Goal: Information Seeking & Learning: Learn about a topic

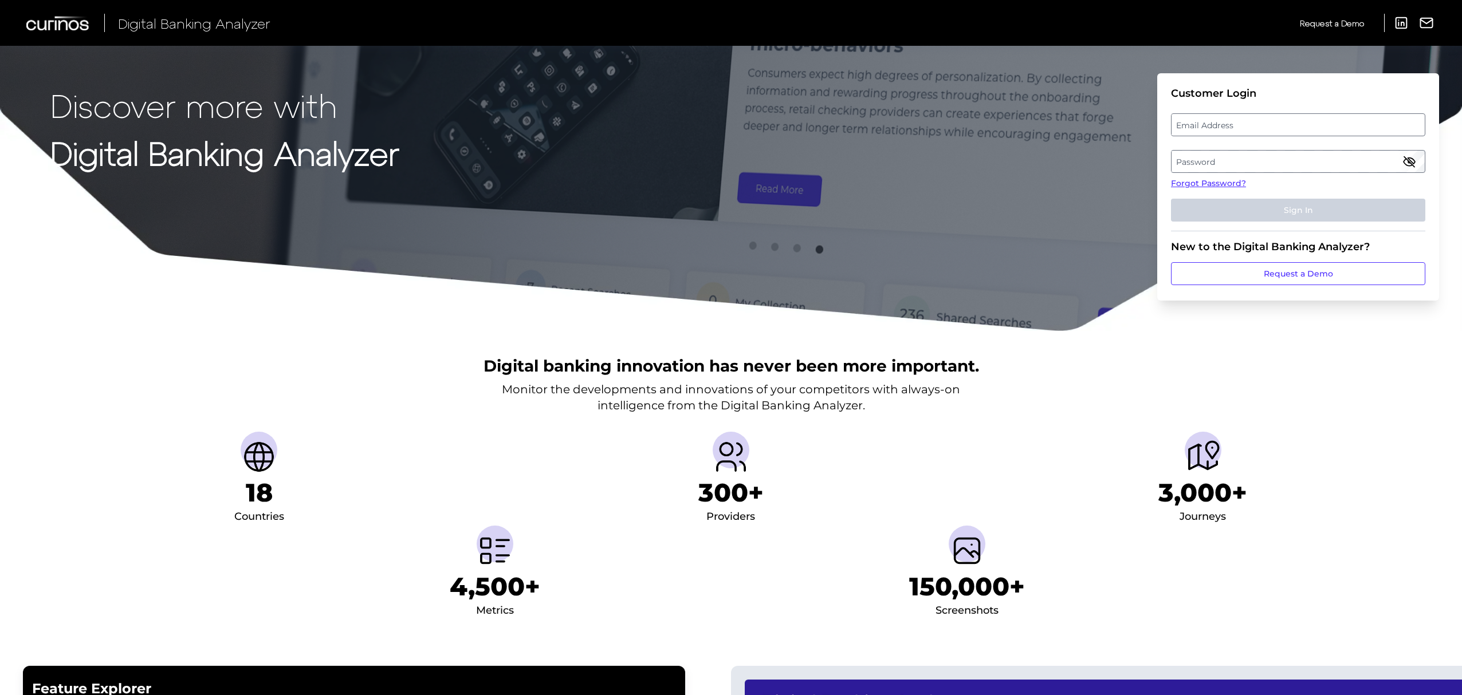
click at [1320, 126] on label "Email Address" at bounding box center [1298, 125] width 253 height 21
click at [1320, 126] on input "email" at bounding box center [1298, 124] width 254 height 23
click at [1286, 123] on input "Email Address" at bounding box center [1298, 124] width 254 height 23
type input "[PERSON_NAME][EMAIL_ADDRESS][PERSON_NAME][DOMAIN_NAME]"
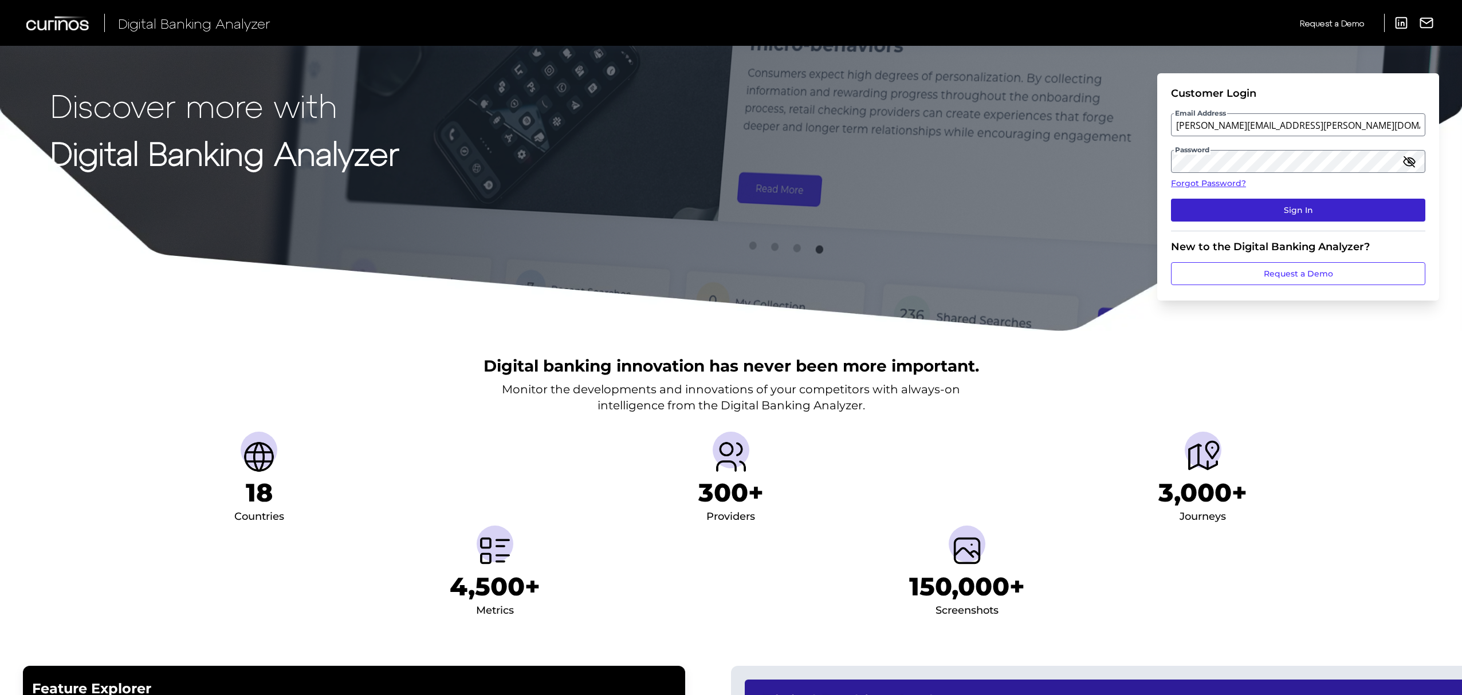
click at [1302, 209] on button "Sign In" at bounding box center [1298, 210] width 254 height 23
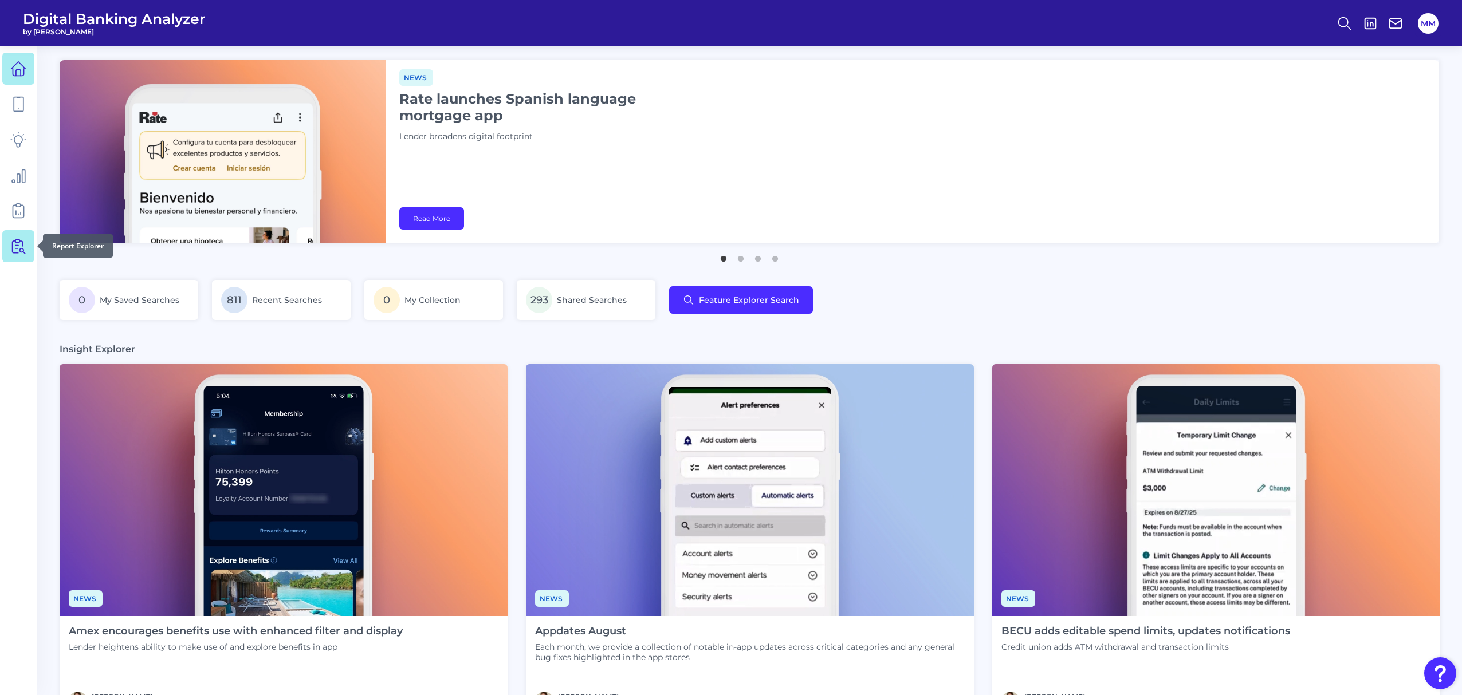
click at [16, 247] on icon at bounding box center [18, 246] width 16 height 16
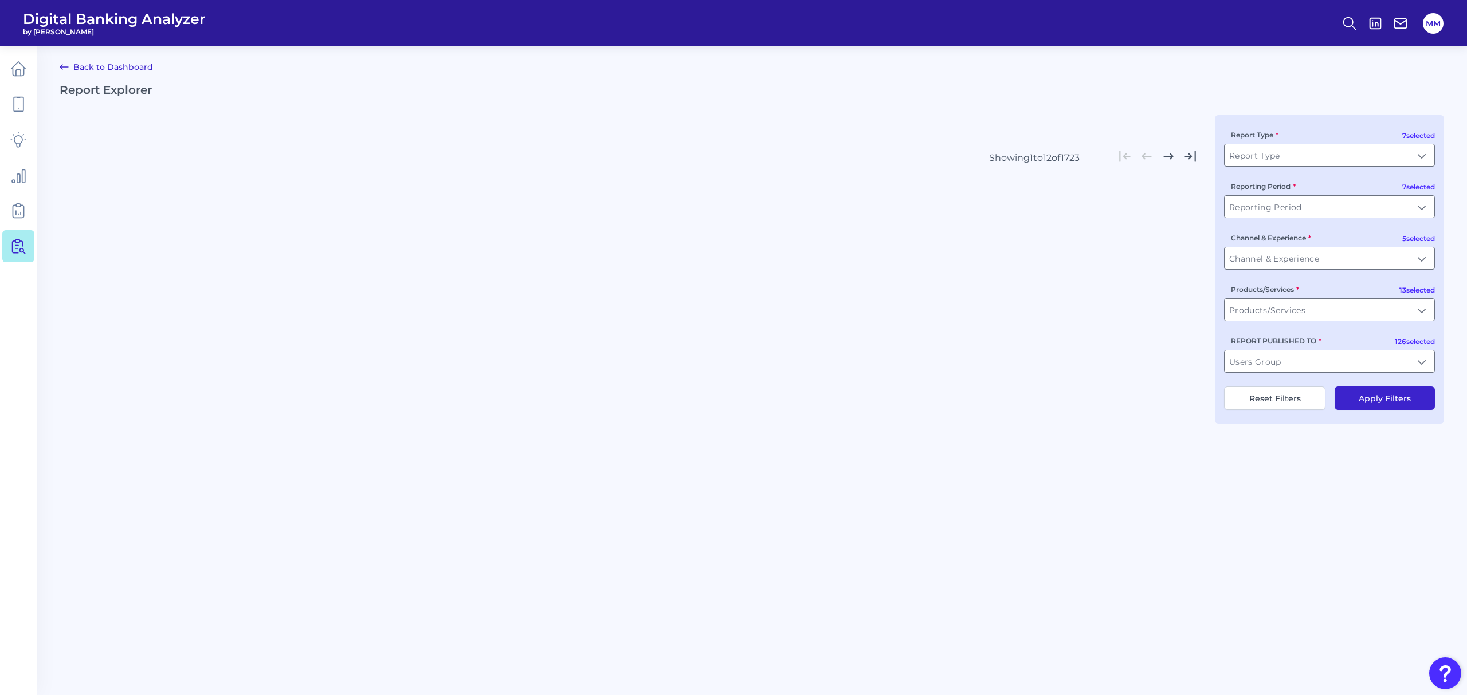
type input "All Report Types"
type input "All Reporting Periods"
type input "All Channel & Experiences"
type input "All Products/Services"
type input "All Users Groups"
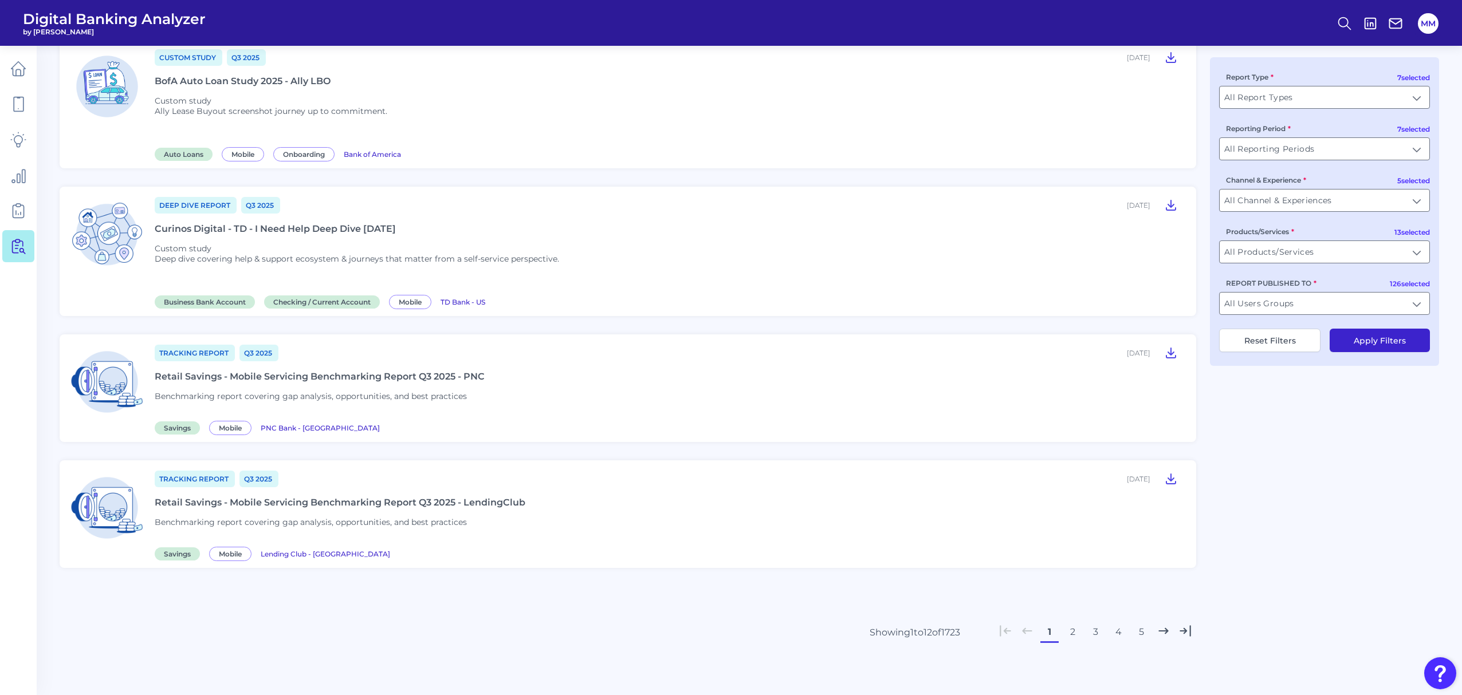
scroll to position [1216, 0]
click at [1068, 635] on button "2" at bounding box center [1072, 632] width 18 height 18
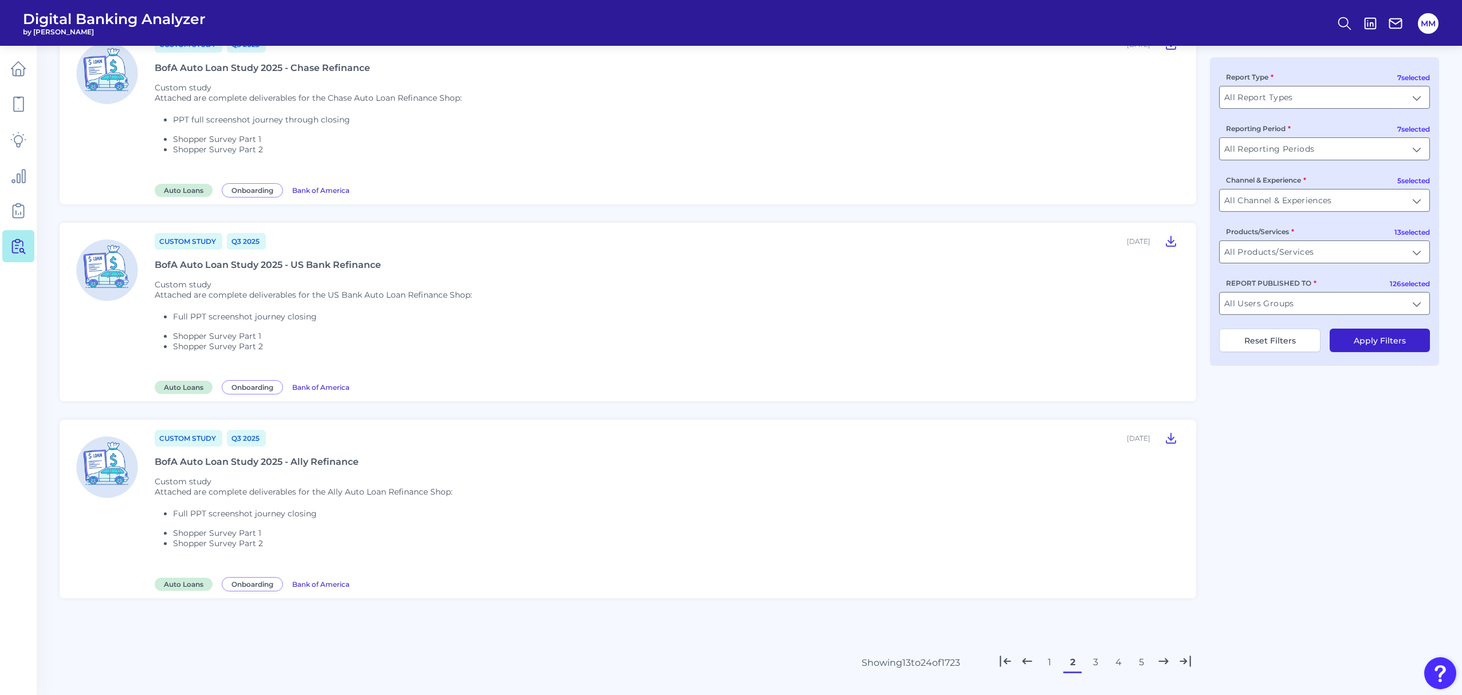
scroll to position [1258, 0]
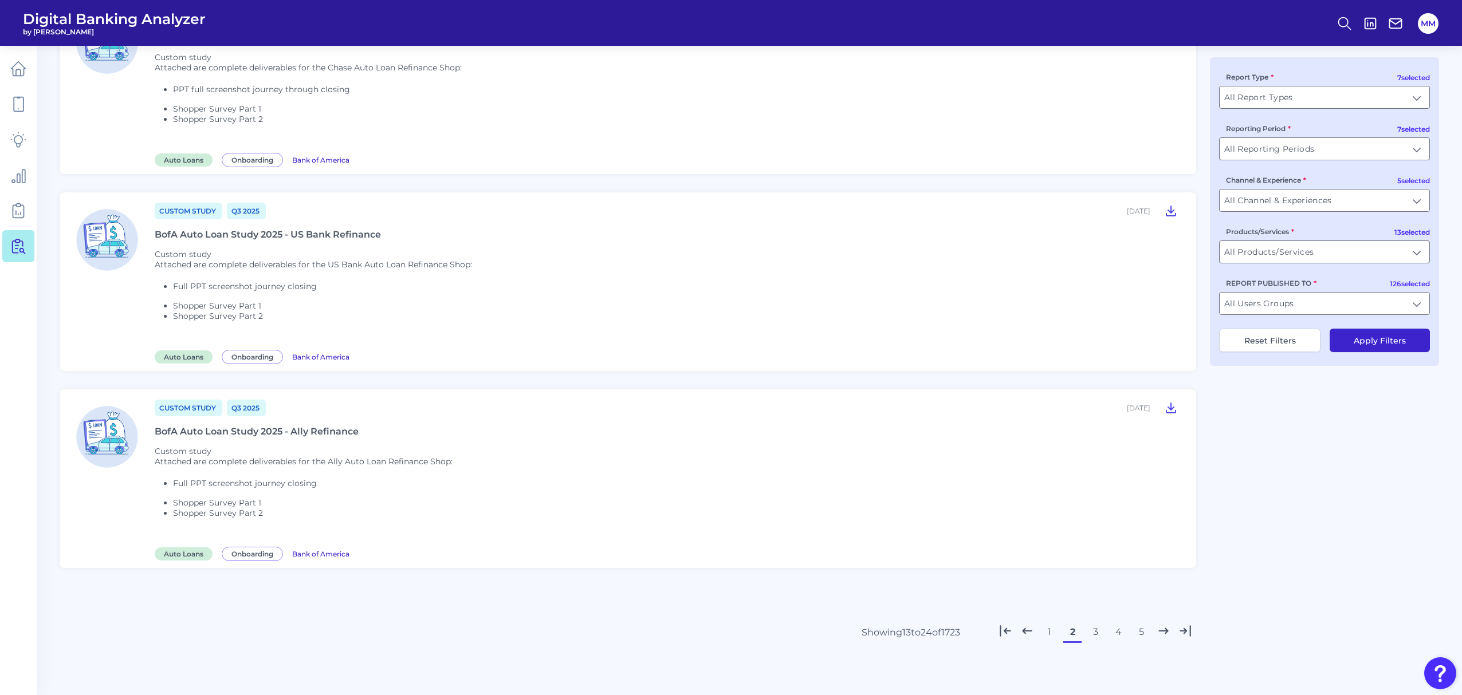
click at [1101, 633] on button "3" at bounding box center [1095, 632] width 18 height 18
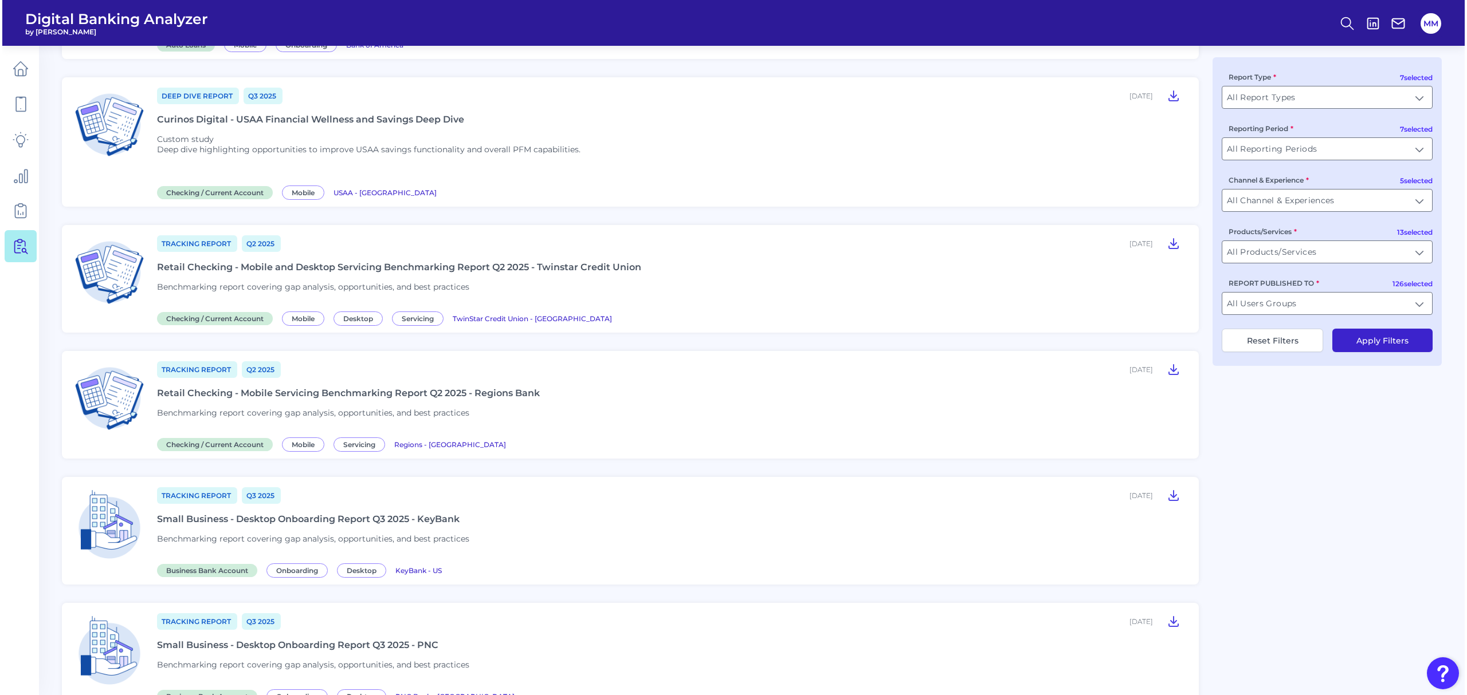
scroll to position [363, 0]
click at [1169, 246] on icon at bounding box center [1171, 244] width 14 height 14
click at [1348, 26] on line at bounding box center [1349, 27] width 4 height 4
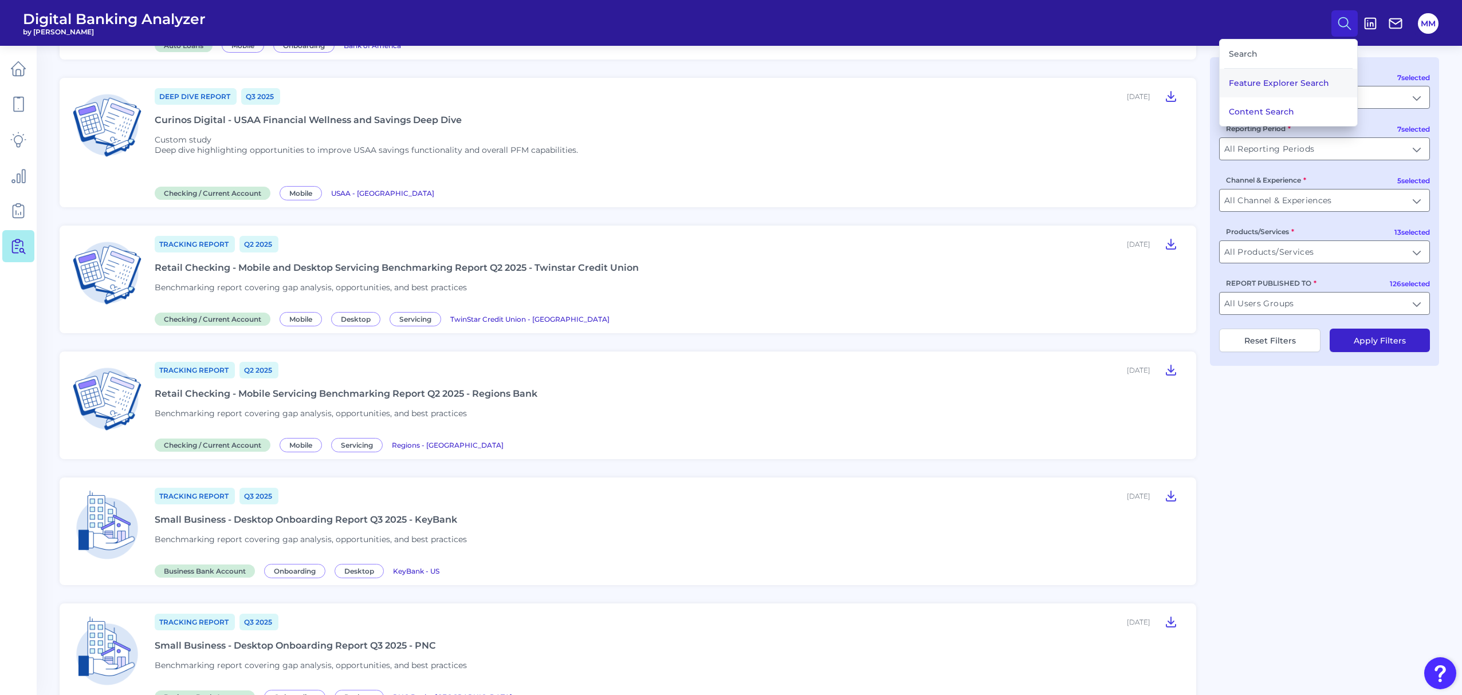
click at [1295, 85] on button "Feature Explorer Search" at bounding box center [1288, 83] width 137 height 29
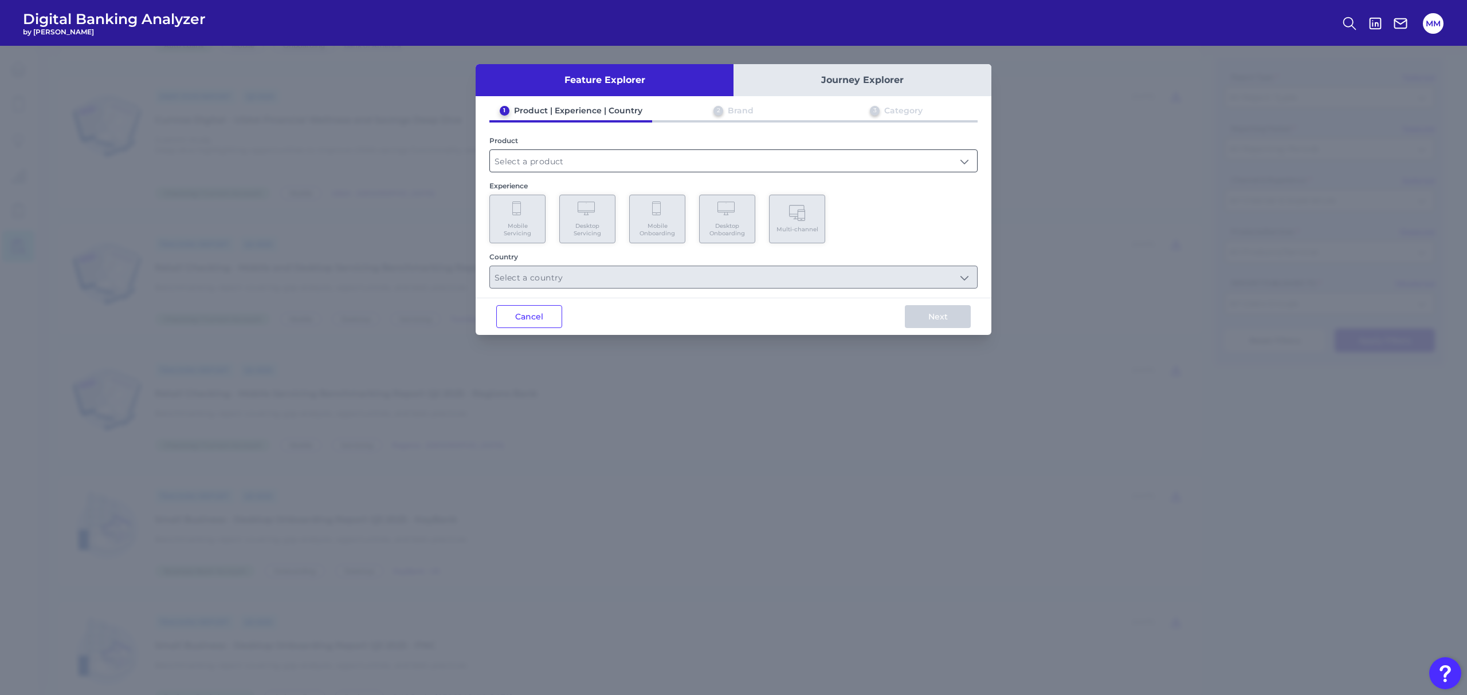
click at [772, 163] on input "text" at bounding box center [733, 161] width 487 height 22
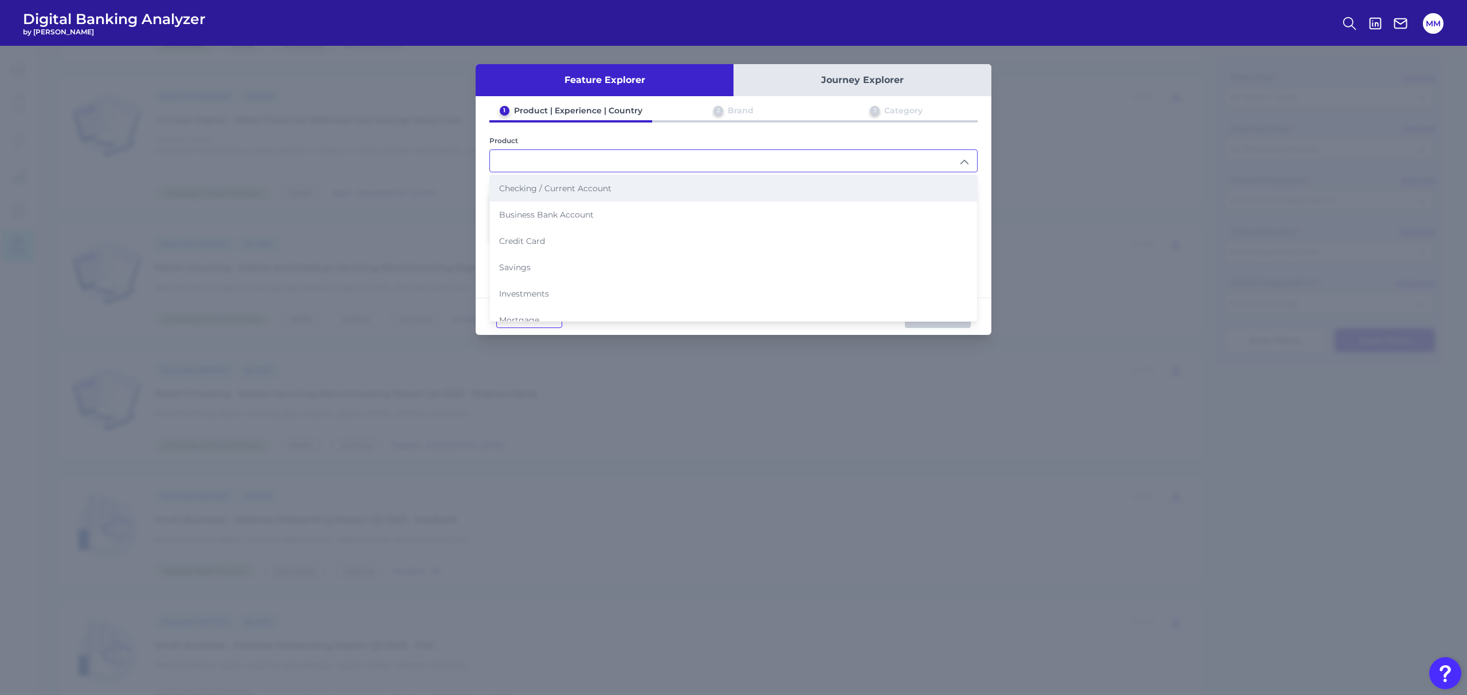
click at [692, 187] on li "Checking / Current Account" at bounding box center [733, 188] width 487 height 26
type input "Checking / Current Account"
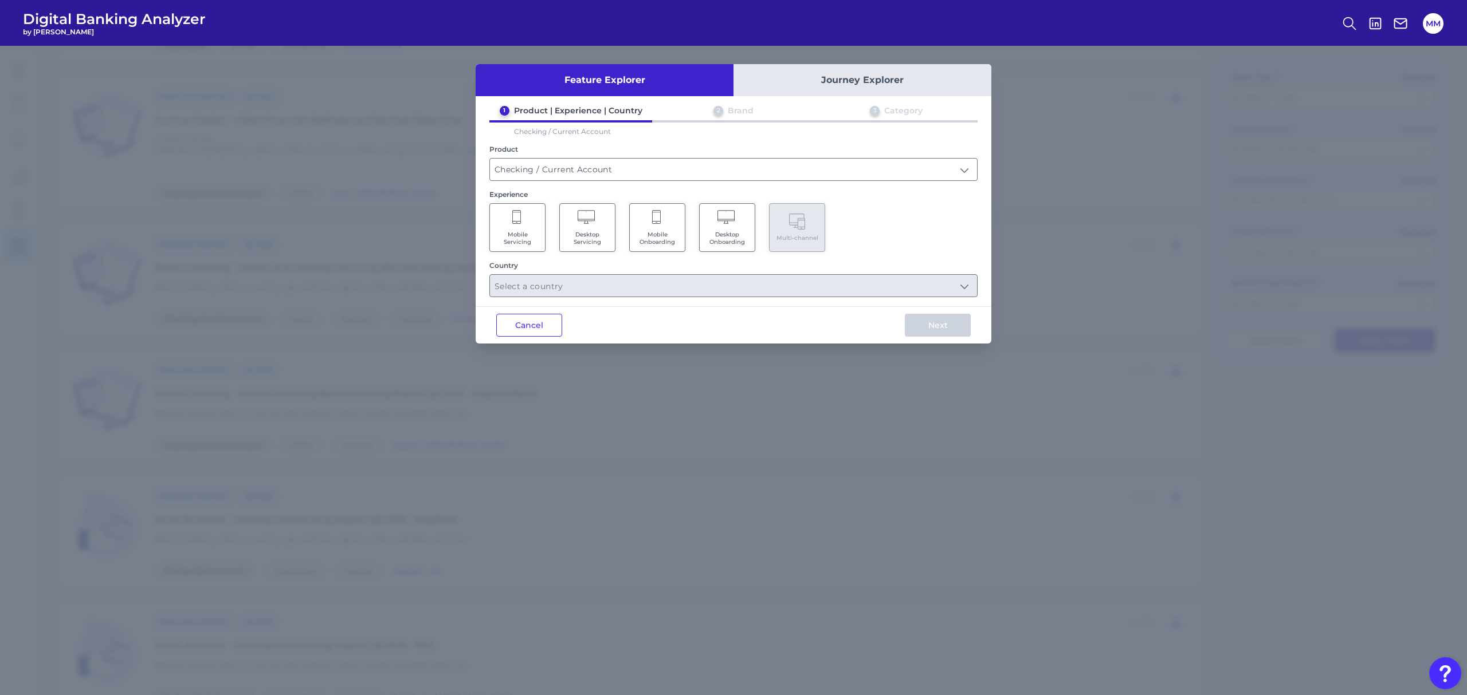
click at [521, 223] on icon at bounding box center [517, 218] width 10 height 16
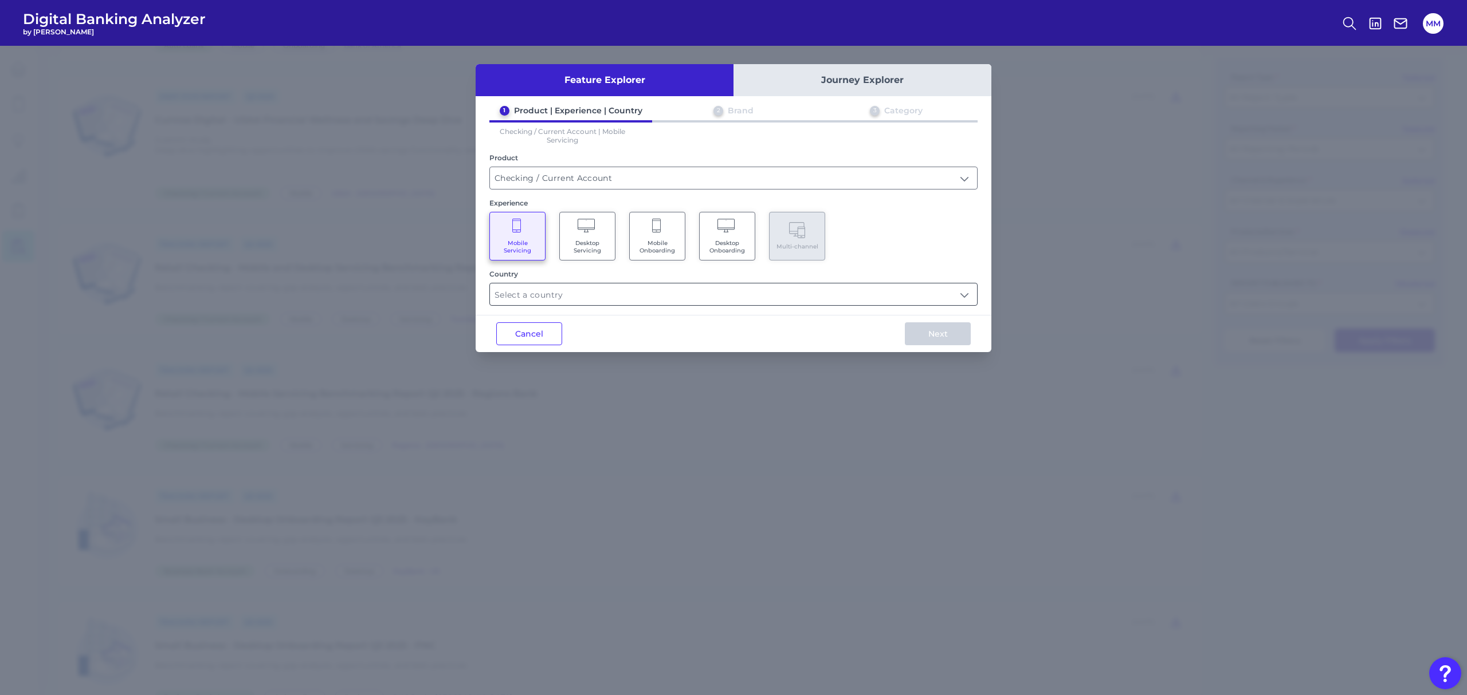
click at [652, 300] on input "text" at bounding box center [733, 295] width 487 height 22
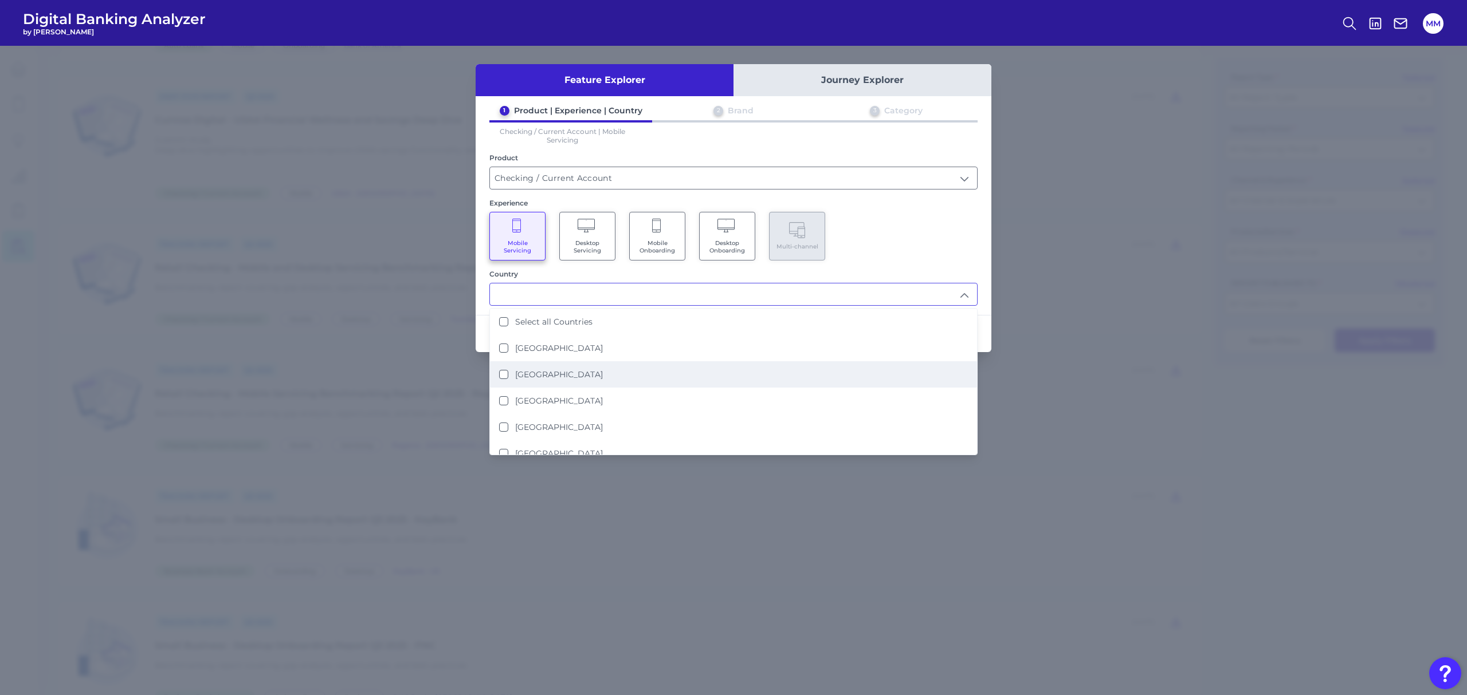
click at [584, 366] on li "[GEOGRAPHIC_DATA]" at bounding box center [733, 374] width 487 height 26
type input "[GEOGRAPHIC_DATA]"
click at [961, 260] on div "1 Product | Experience | Country 2 Brand 3 Category Checking / Current Account …" at bounding box center [734, 205] width 516 height 201
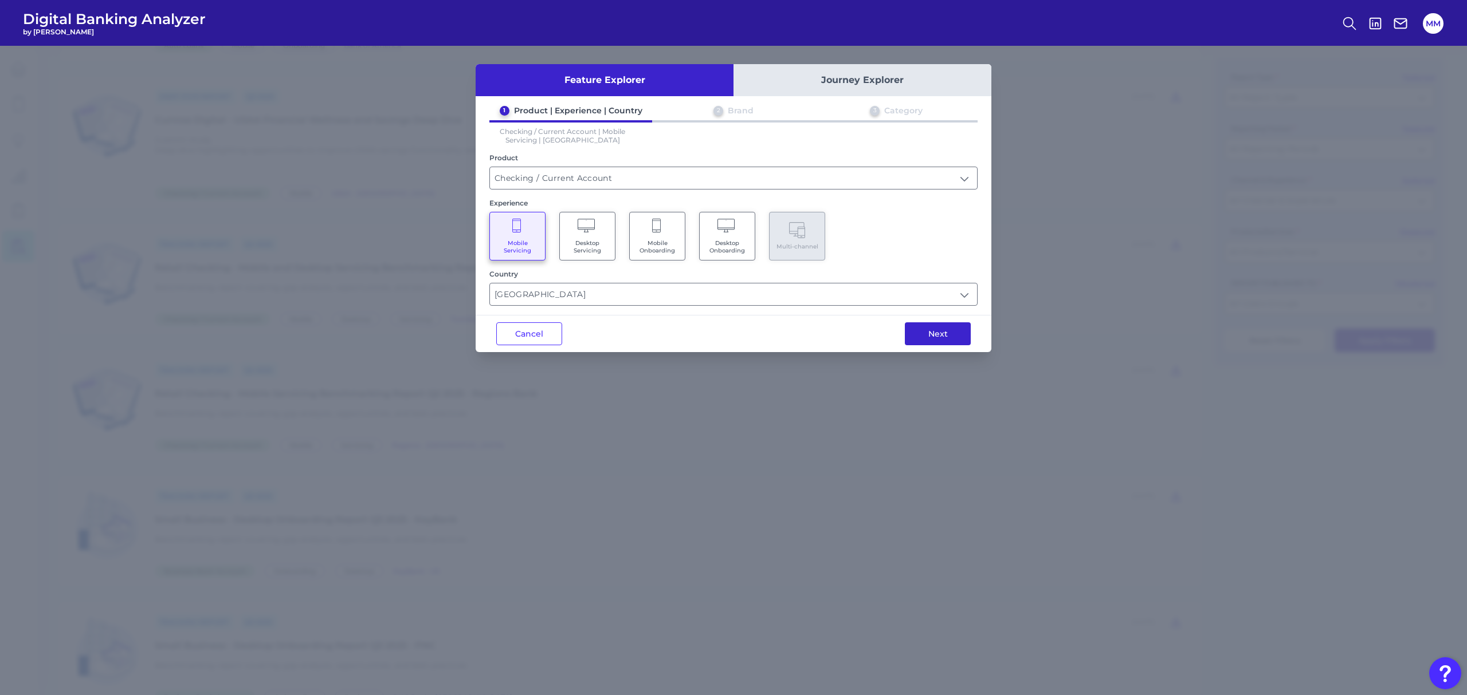
click at [948, 329] on button "Next" at bounding box center [938, 334] width 66 height 23
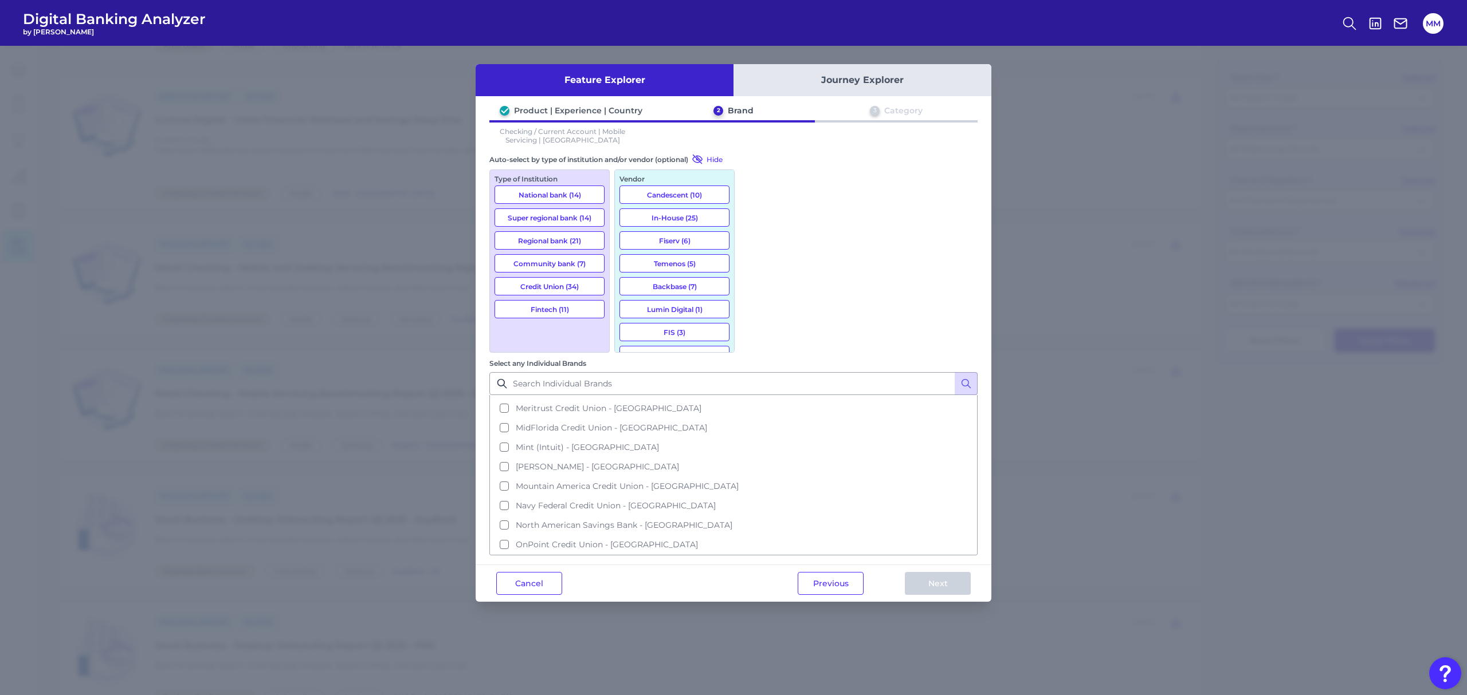
scroll to position [1153, 0]
click at [823, 572] on button "Previous" at bounding box center [830, 583] width 66 height 23
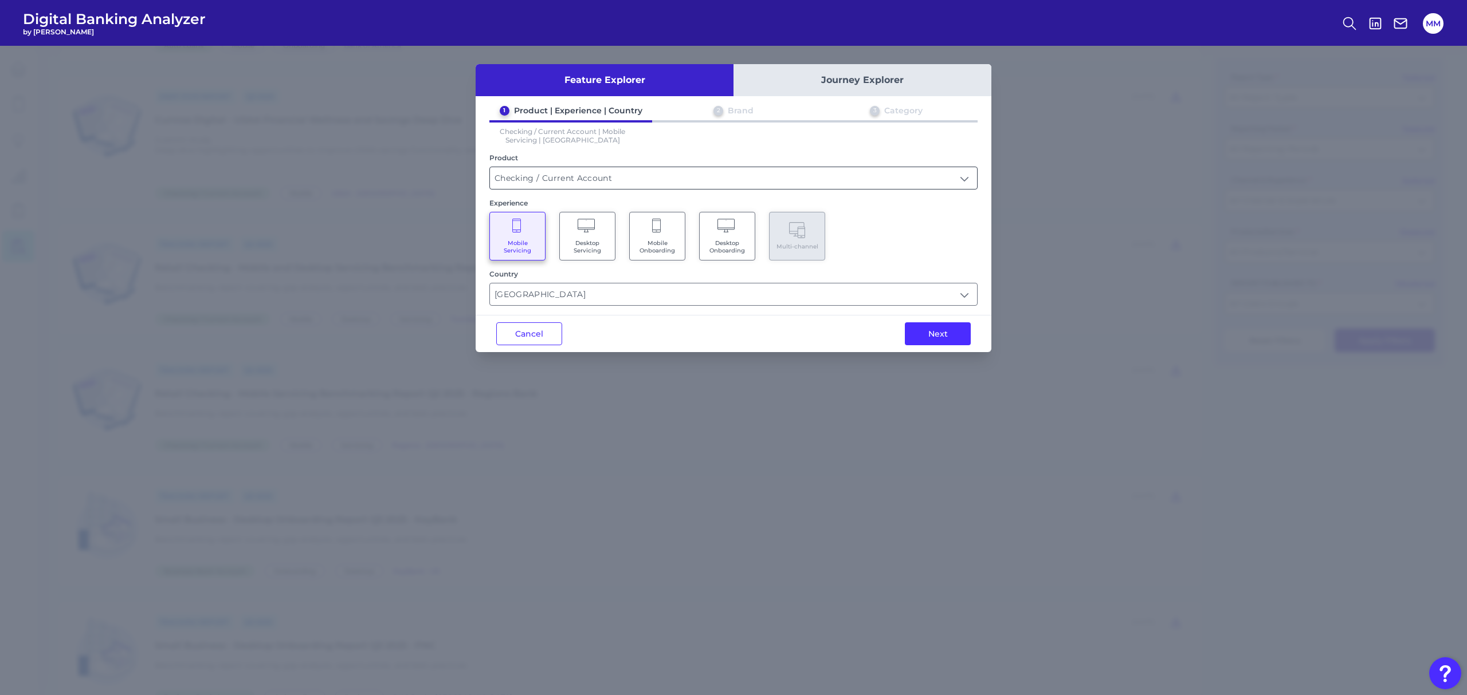
click at [732, 181] on input "Checking / Current Account" at bounding box center [733, 178] width 487 height 22
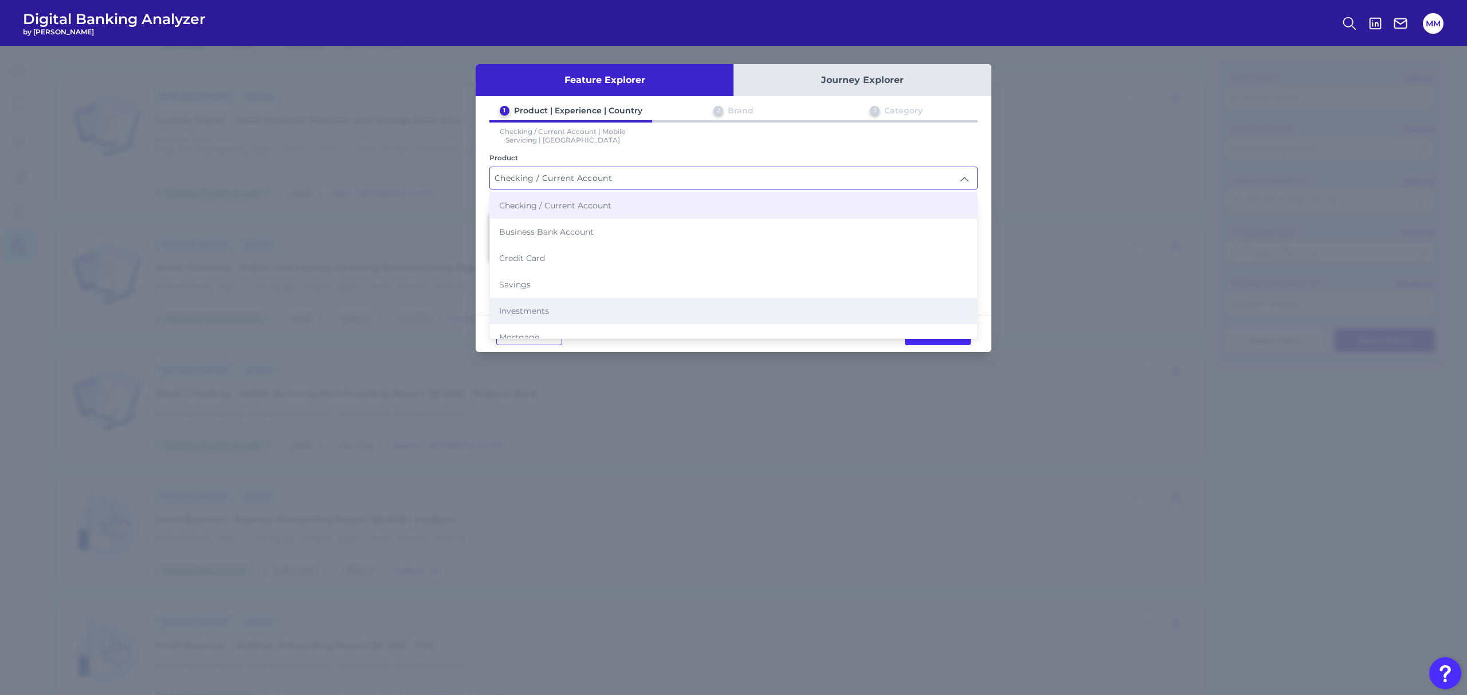
click at [633, 310] on li "Investments" at bounding box center [733, 311] width 487 height 26
type input "Investments"
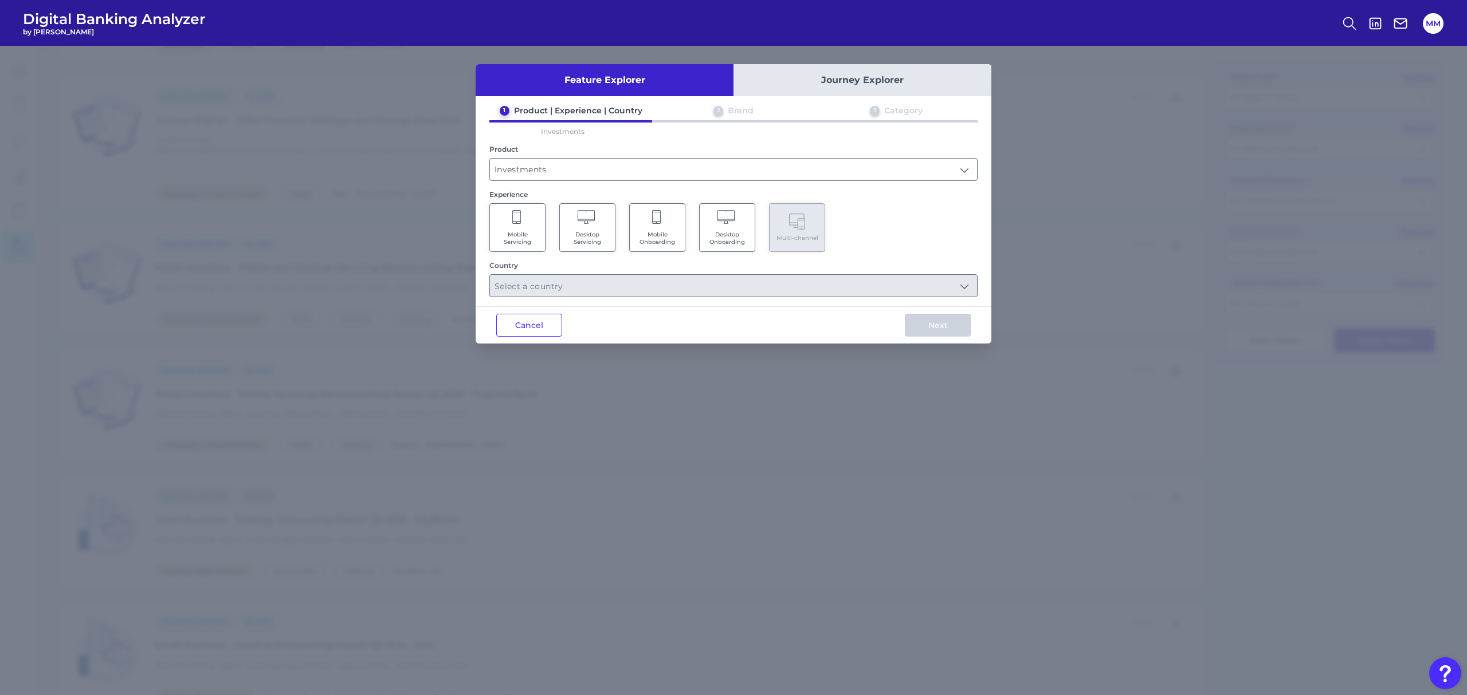
click at [513, 212] on icon at bounding box center [517, 218] width 10 height 16
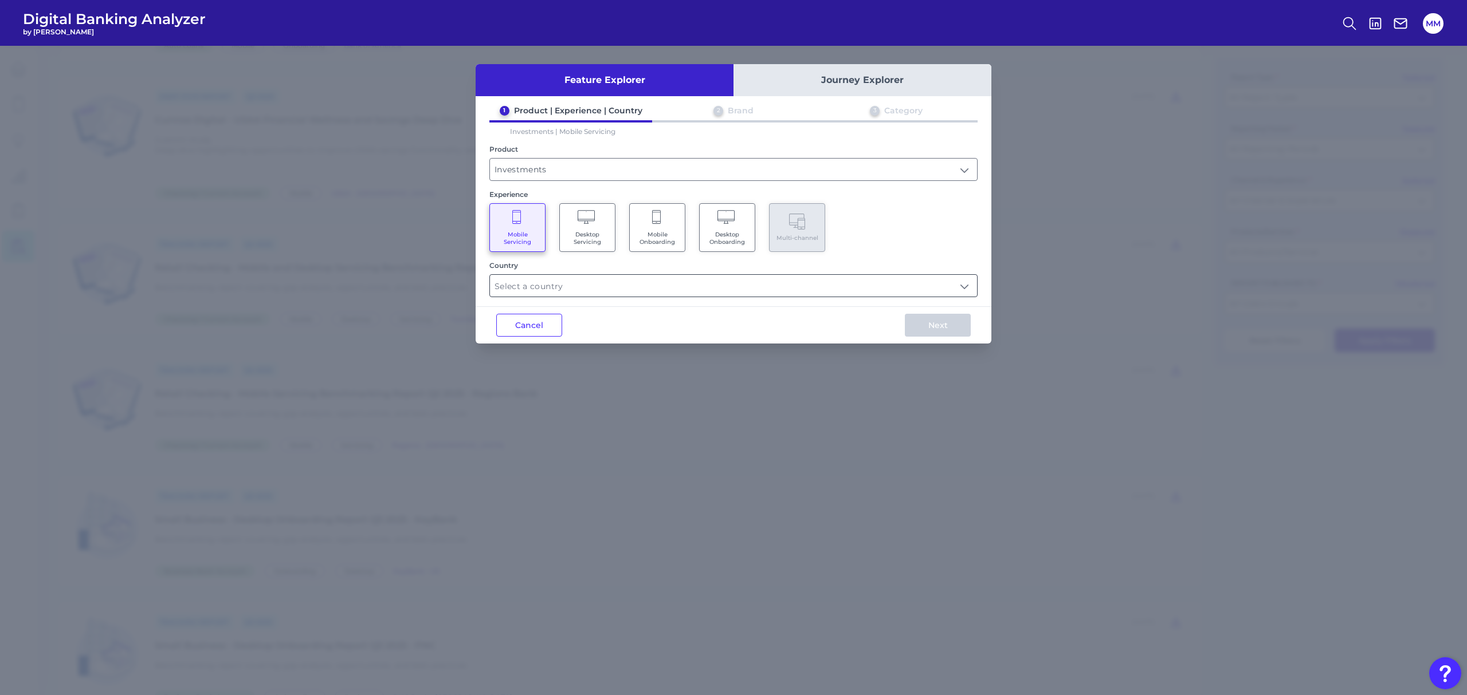
click at [687, 283] on input "text" at bounding box center [733, 286] width 487 height 22
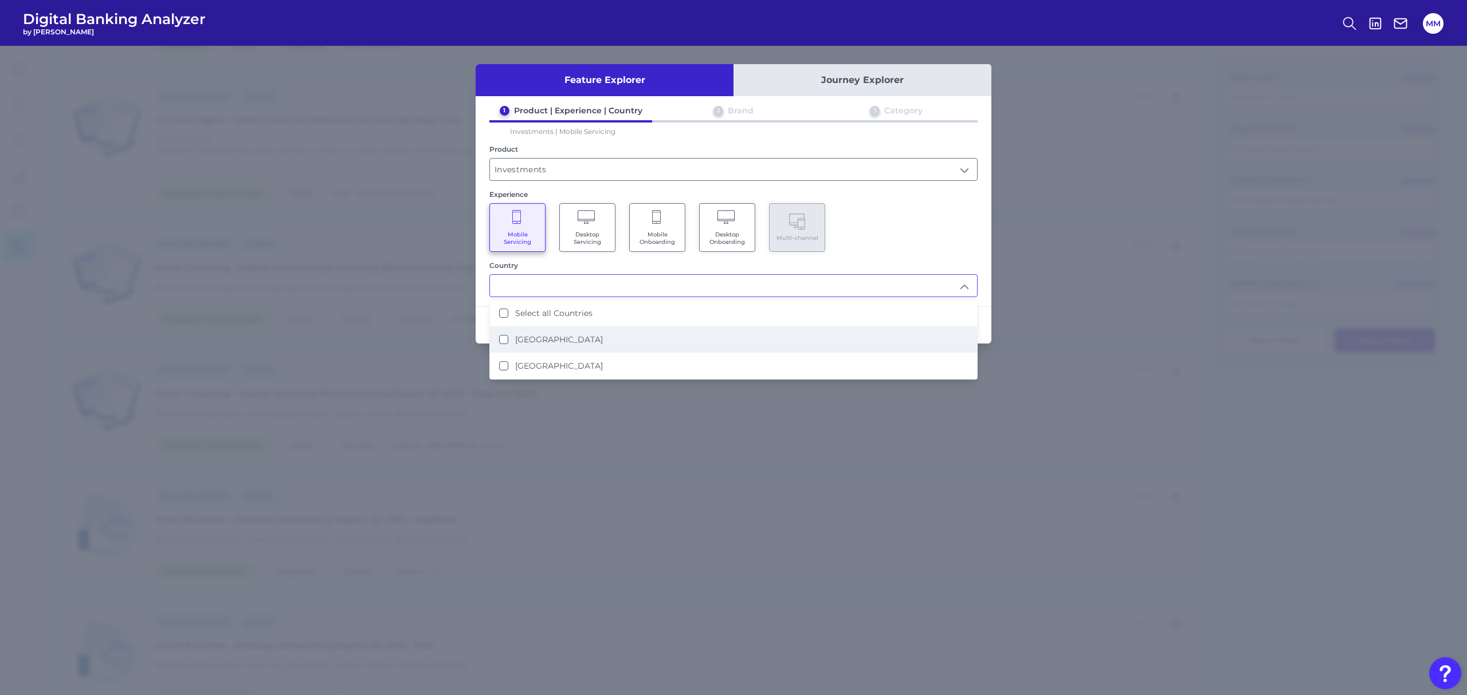
click at [596, 342] on li "[GEOGRAPHIC_DATA]" at bounding box center [733, 340] width 487 height 26
type input "[GEOGRAPHIC_DATA]"
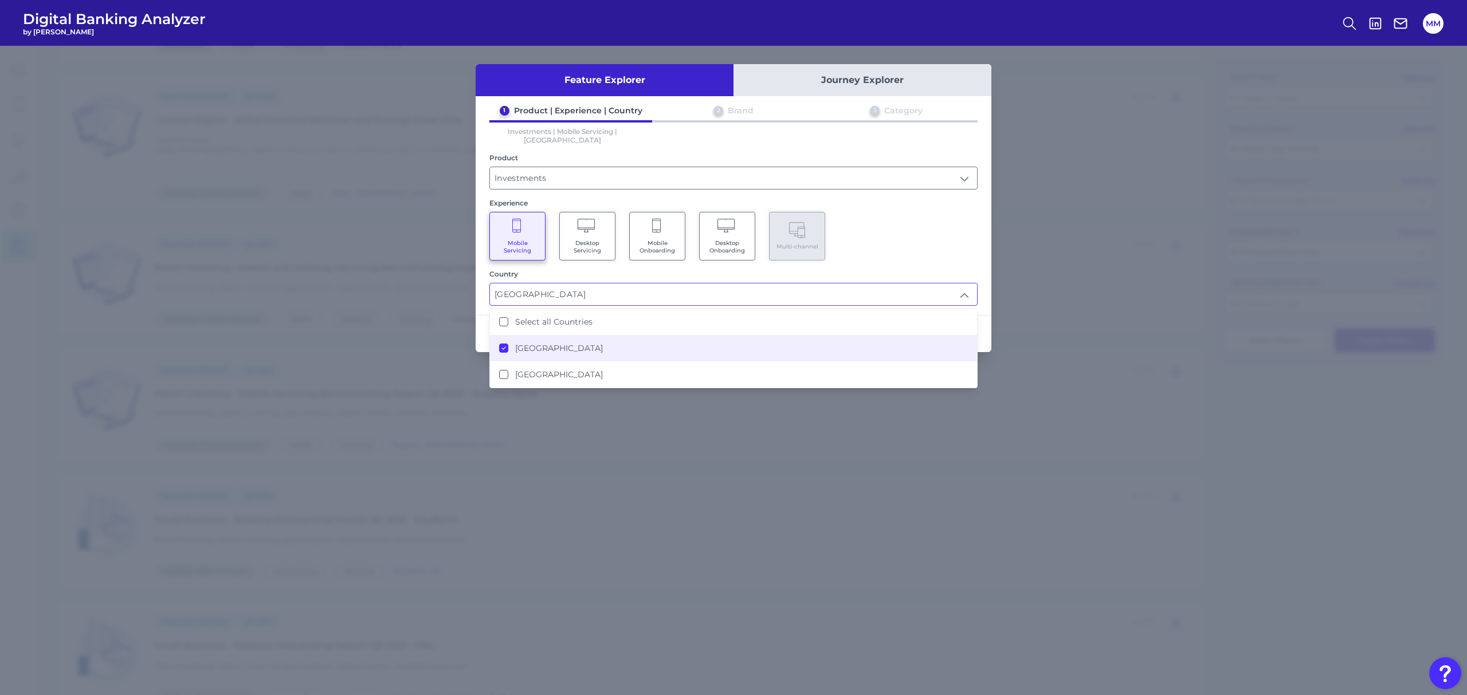
click at [948, 243] on div "Mobile Servicing Desktop Servicing Mobile Onboarding Desktop Onboarding Multi-c…" at bounding box center [733, 236] width 488 height 49
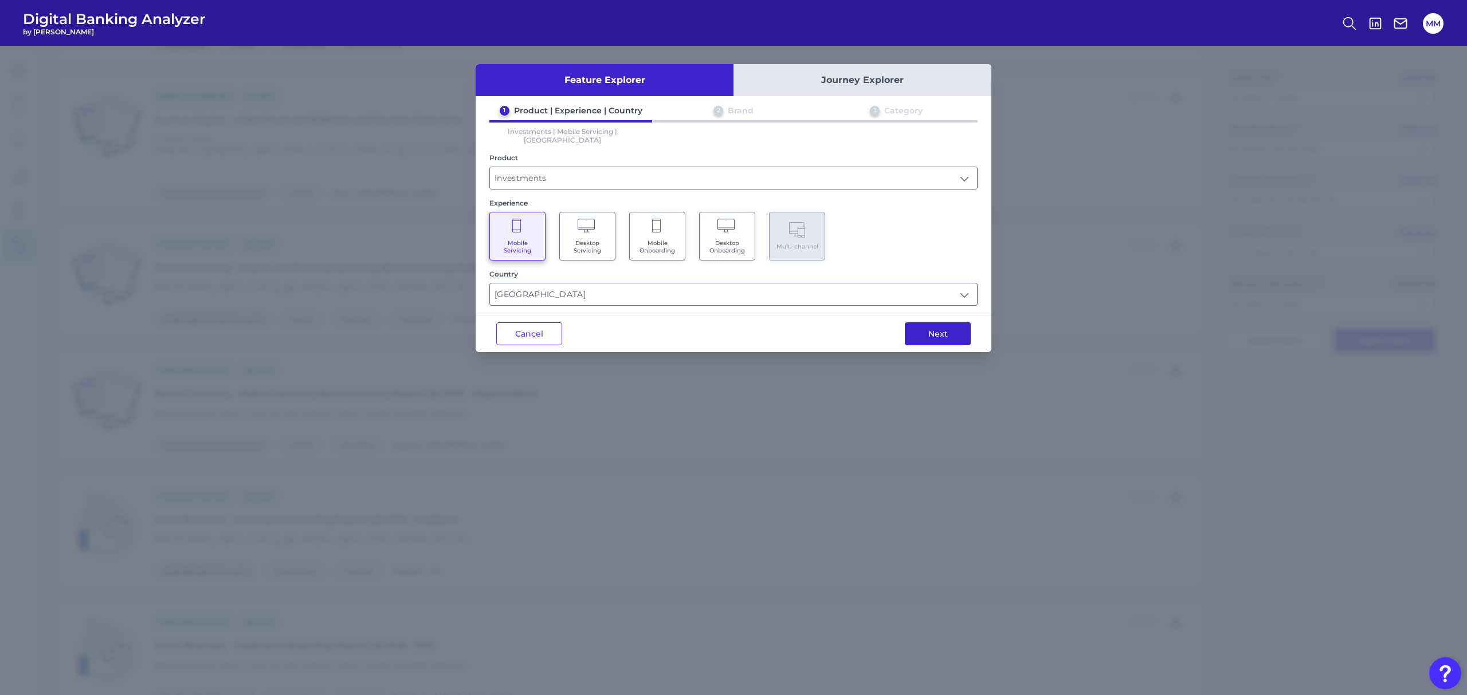
click at [936, 324] on button "Next" at bounding box center [938, 334] width 66 height 23
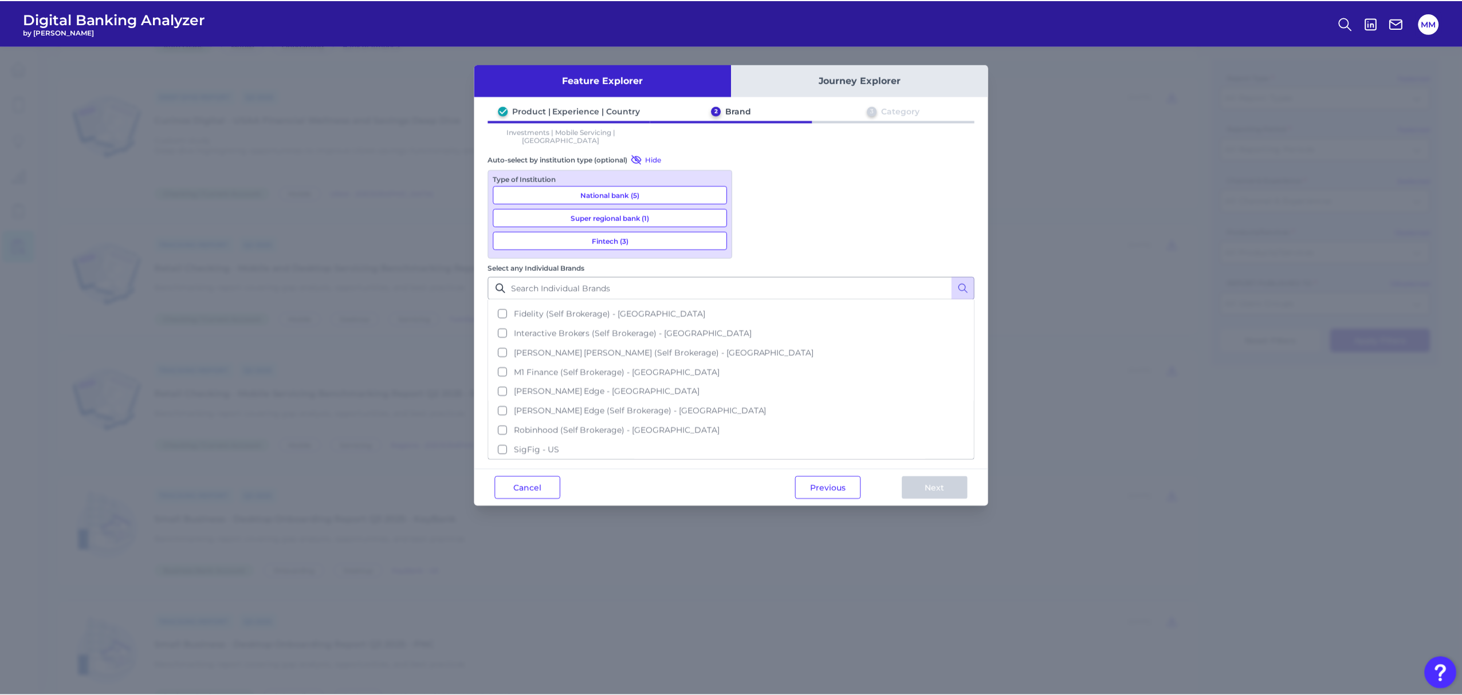
scroll to position [189, 0]
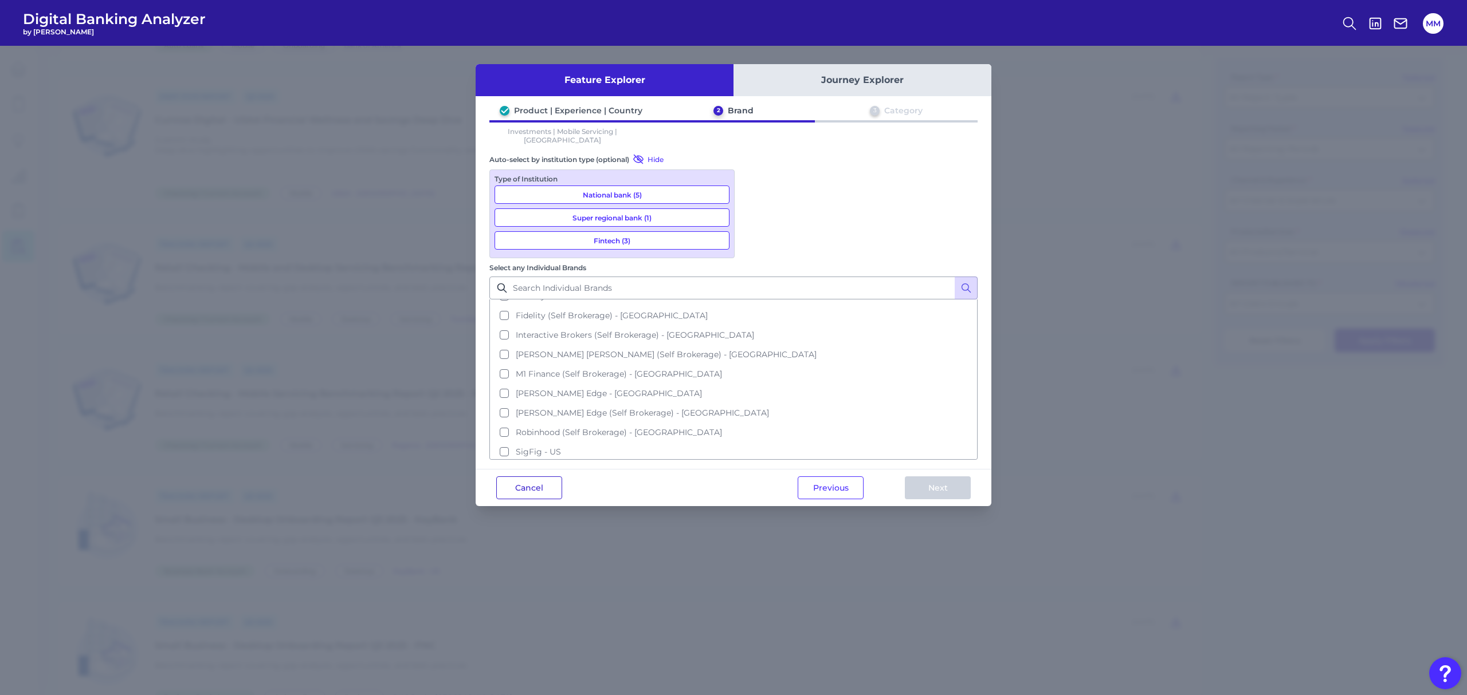
click at [536, 477] on button "Cancel" at bounding box center [529, 488] width 66 height 23
